Goal: Find specific page/section: Find specific page/section

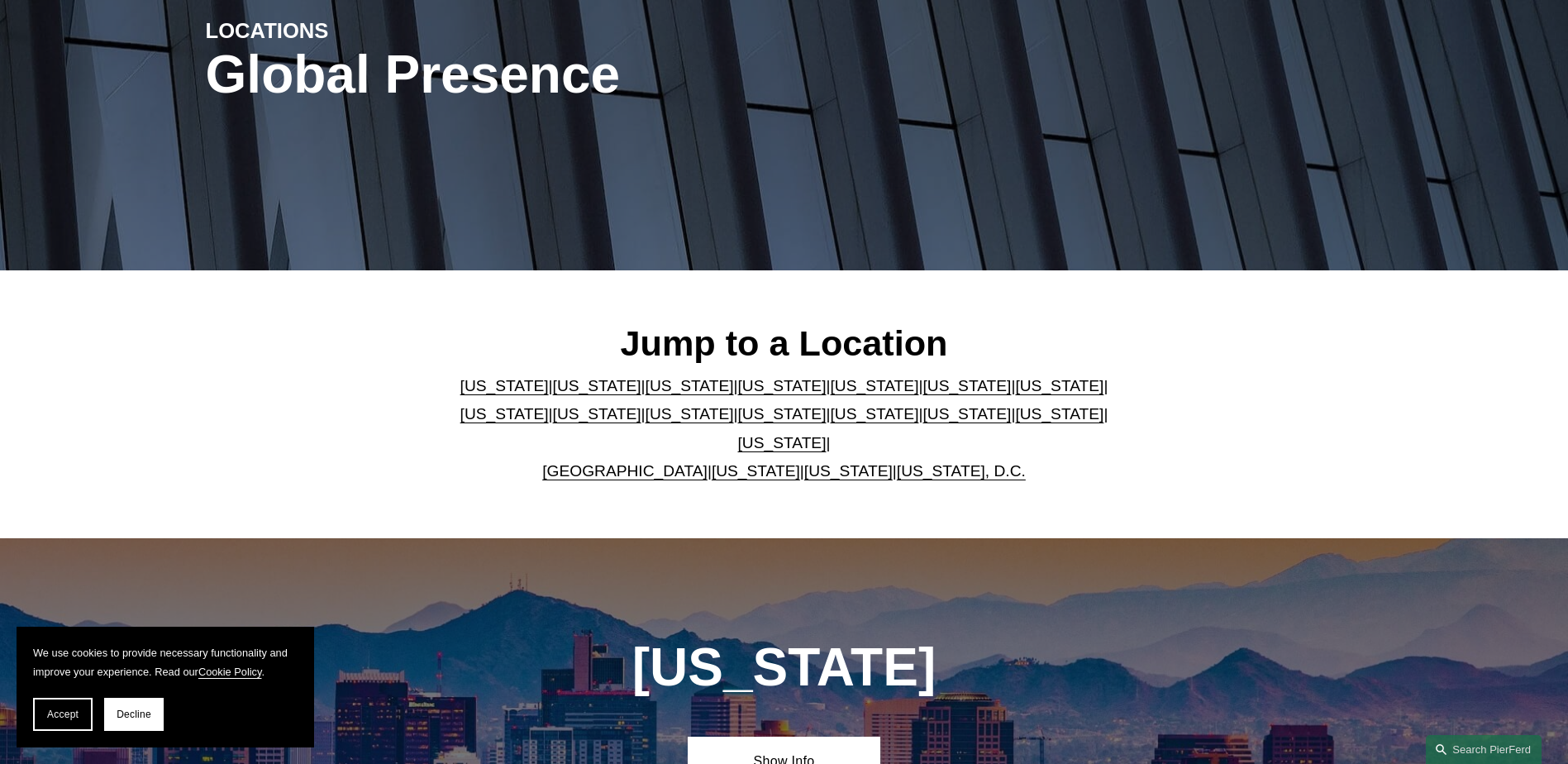
scroll to position [331, 0]
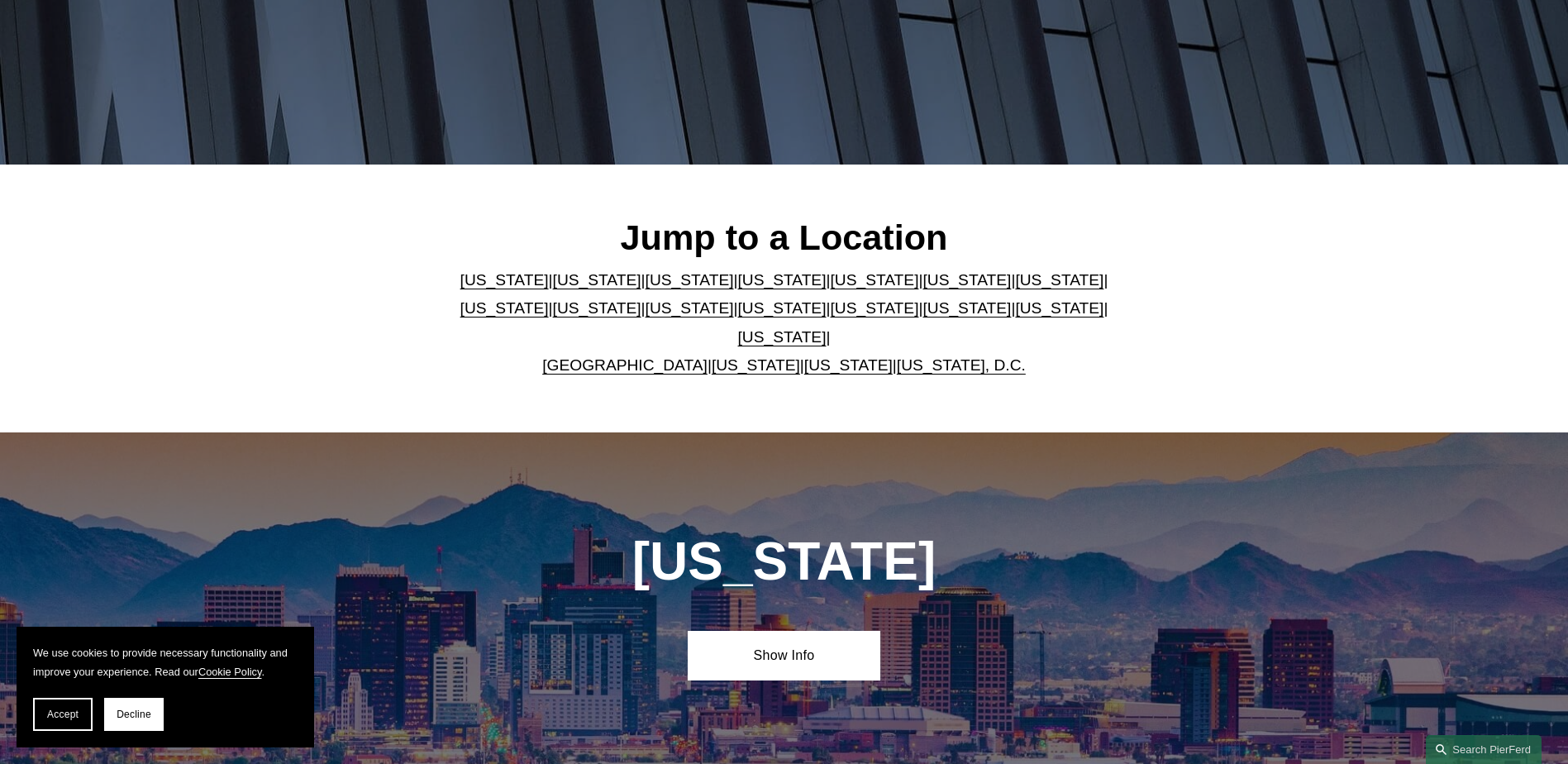
click at [646, 310] on link "[US_STATE]" at bounding box center [690, 308] width 88 height 17
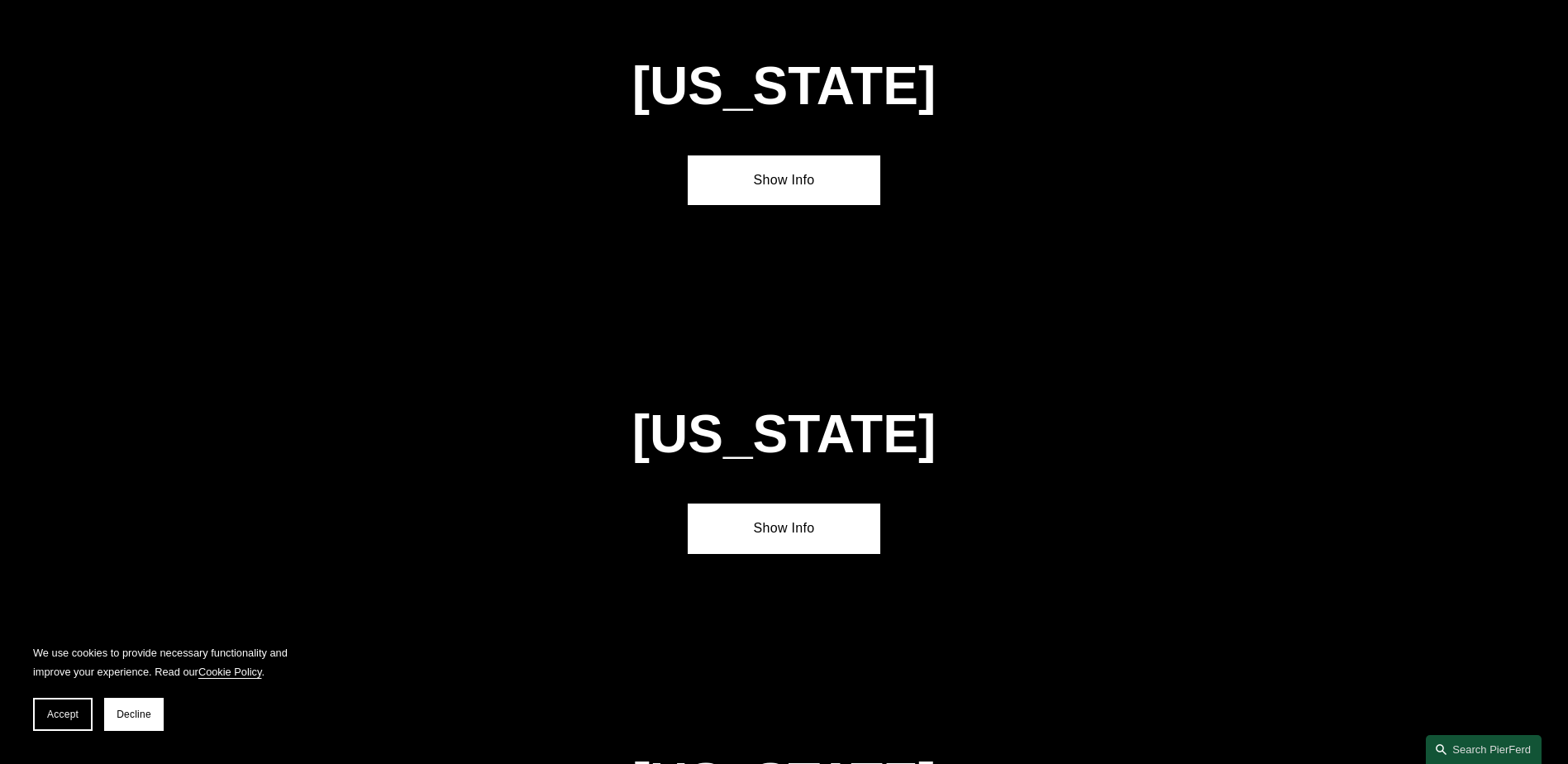
scroll to position [3886, 0]
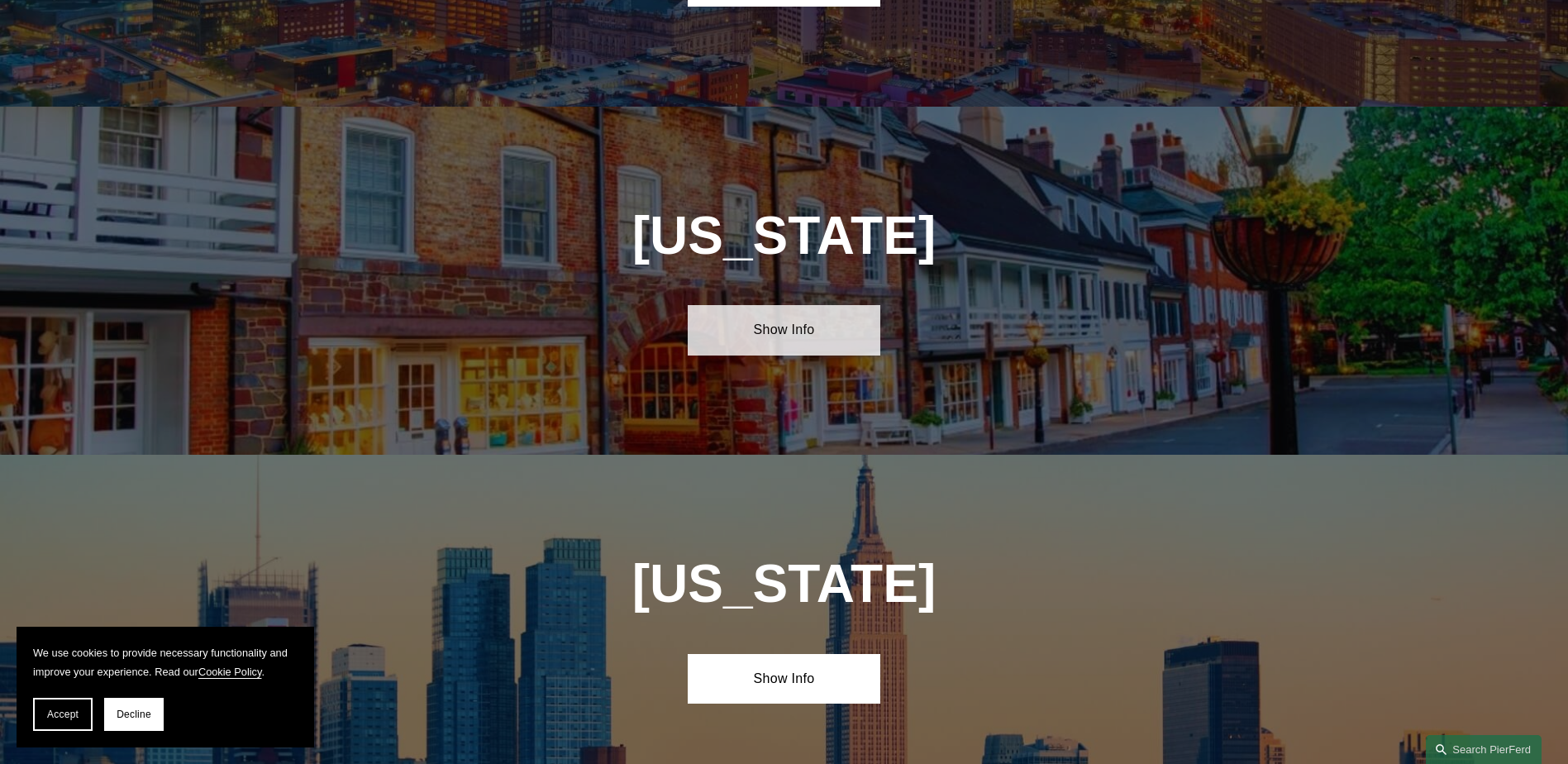
click at [766, 305] on link "Show Info" at bounding box center [784, 330] width 192 height 49
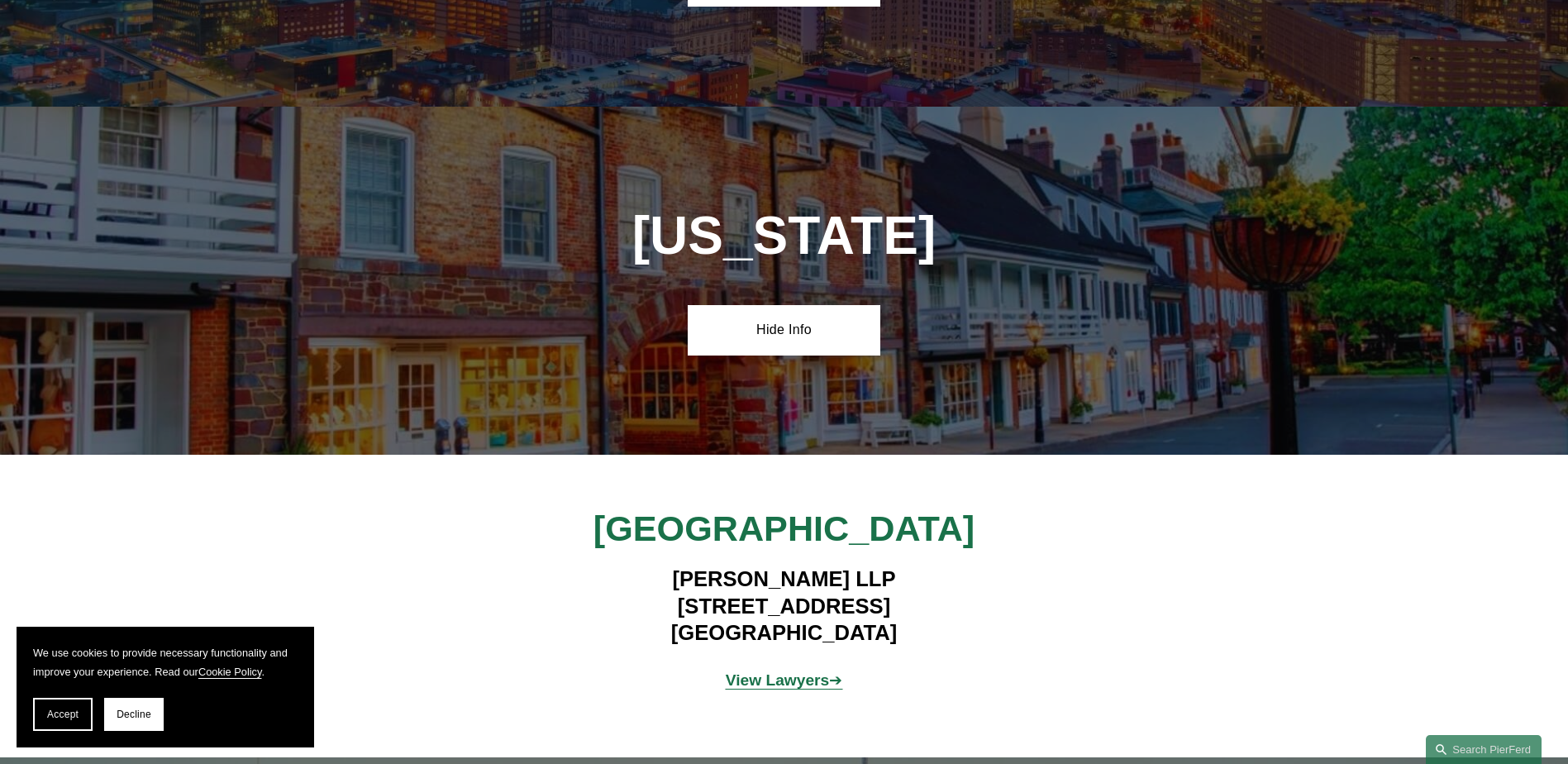
click at [747, 672] on strong "View Lawyers" at bounding box center [778, 681] width 104 height 17
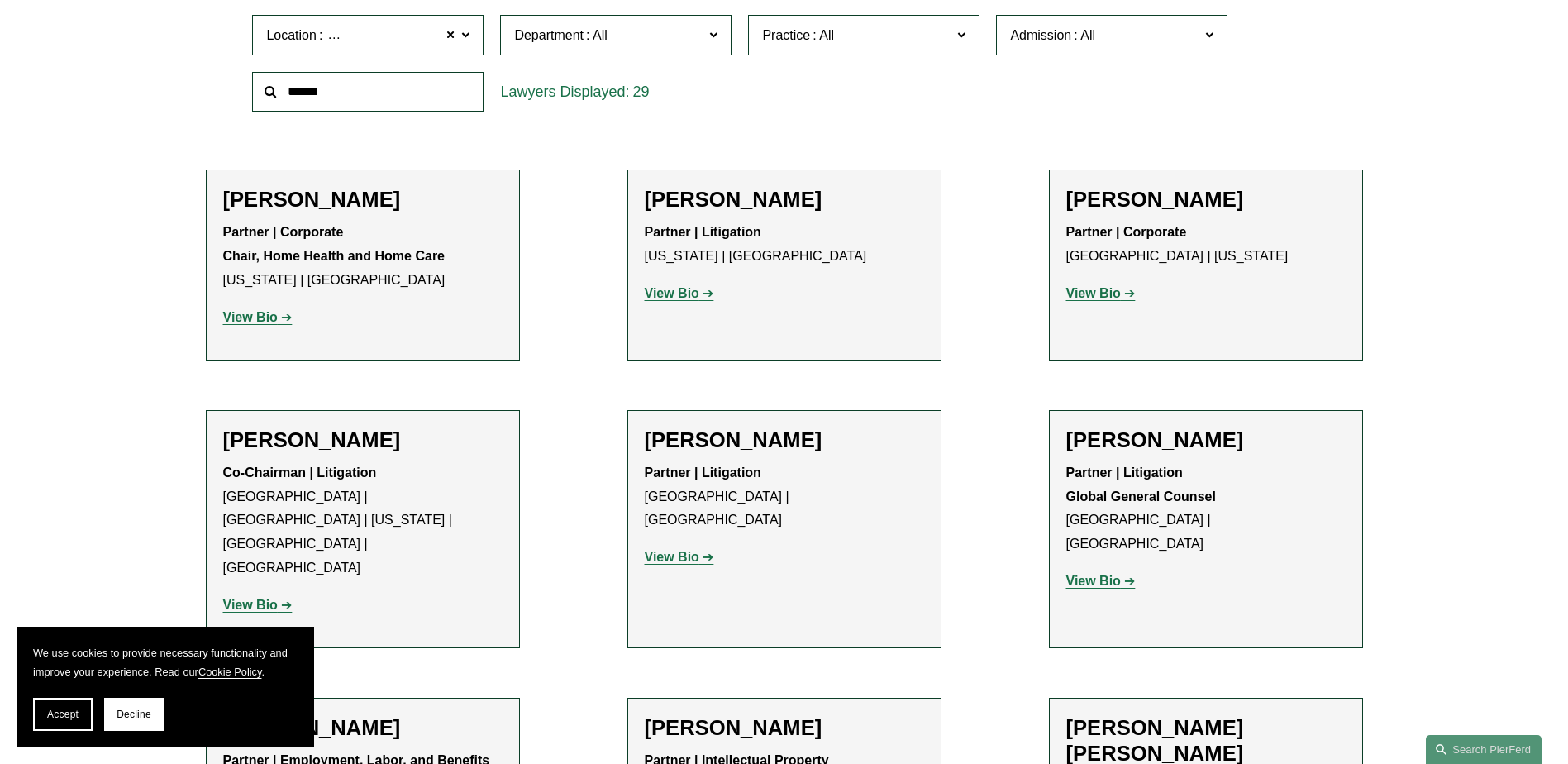
scroll to position [828, 0]
